Goal: Task Accomplishment & Management: Manage account settings

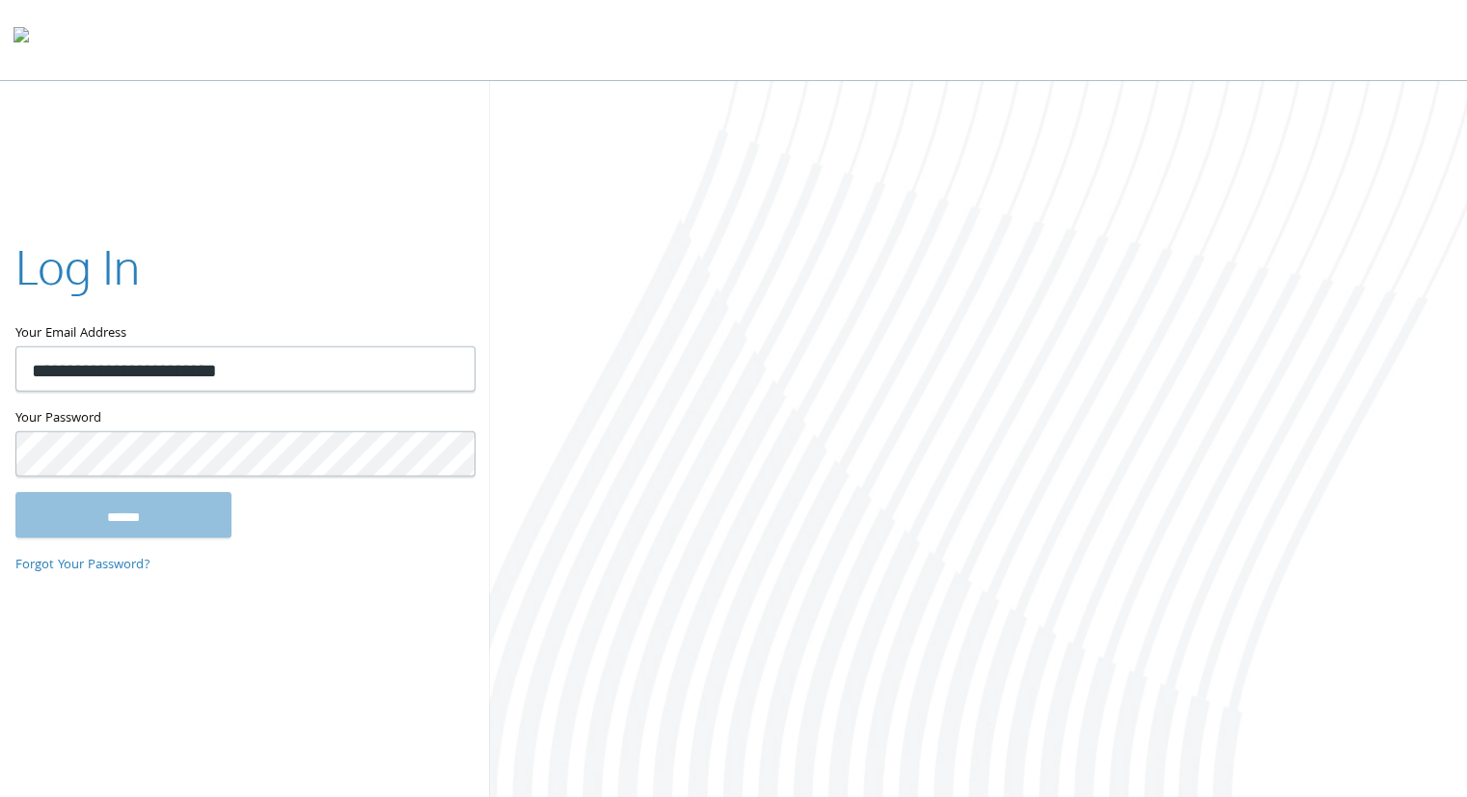
type input "**********"
click at [15, 491] on input "******" at bounding box center [123, 514] width 216 height 46
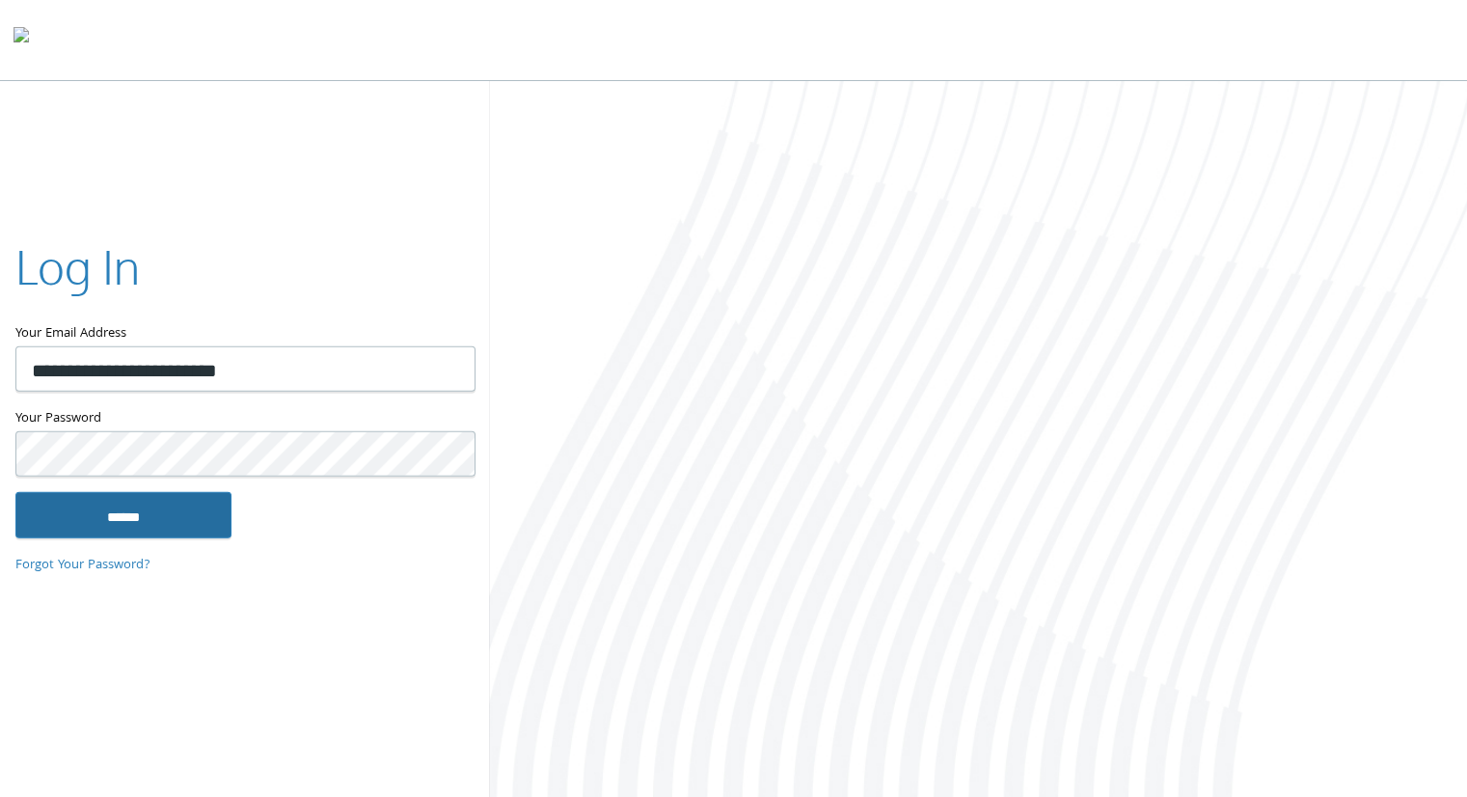
click at [84, 524] on input "******" at bounding box center [123, 514] width 216 height 46
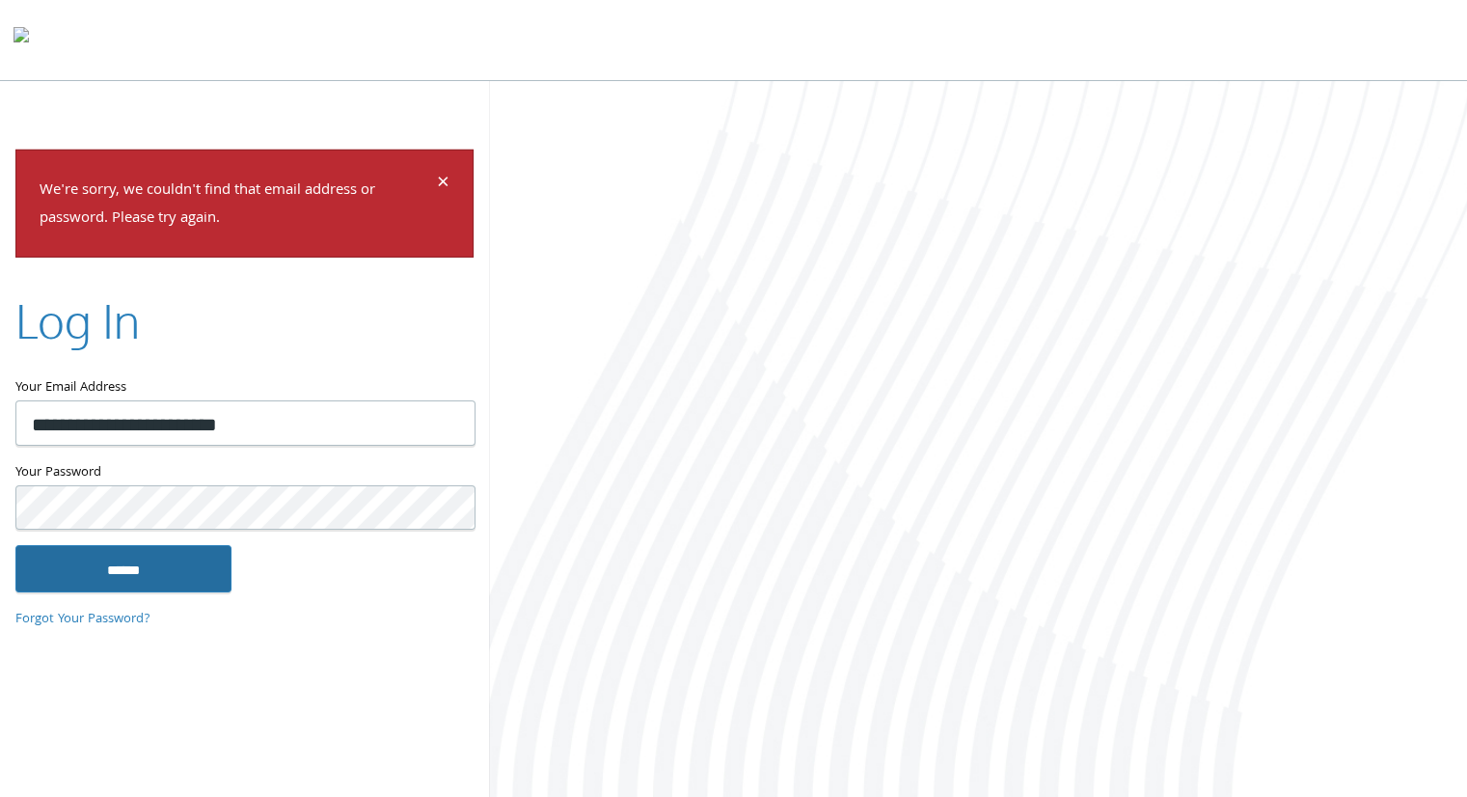
click at [157, 564] on input "******" at bounding box center [123, 568] width 216 height 46
